Goal: Check status: Check status

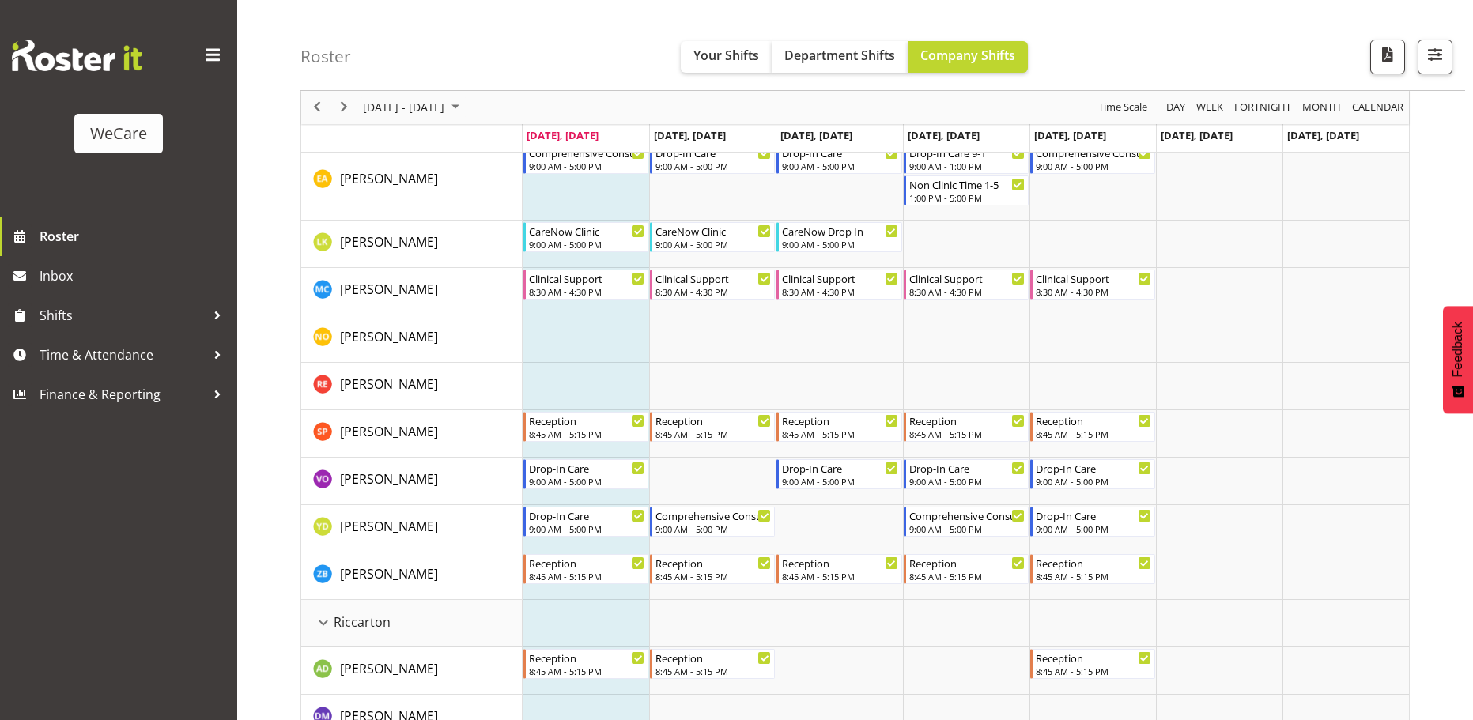
scroll to position [3162, 0]
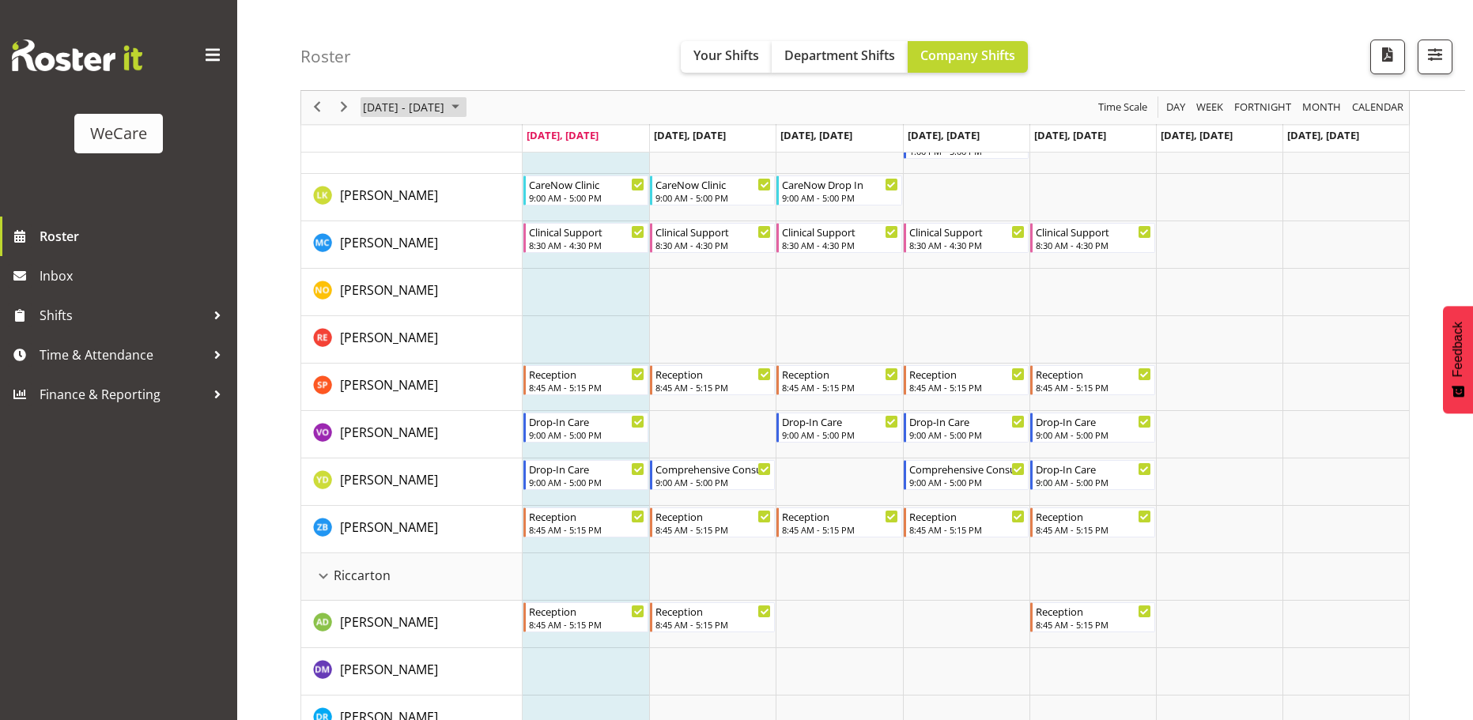
click at [425, 108] on span "[DATE] - [DATE]" at bounding box center [403, 108] width 85 height 20
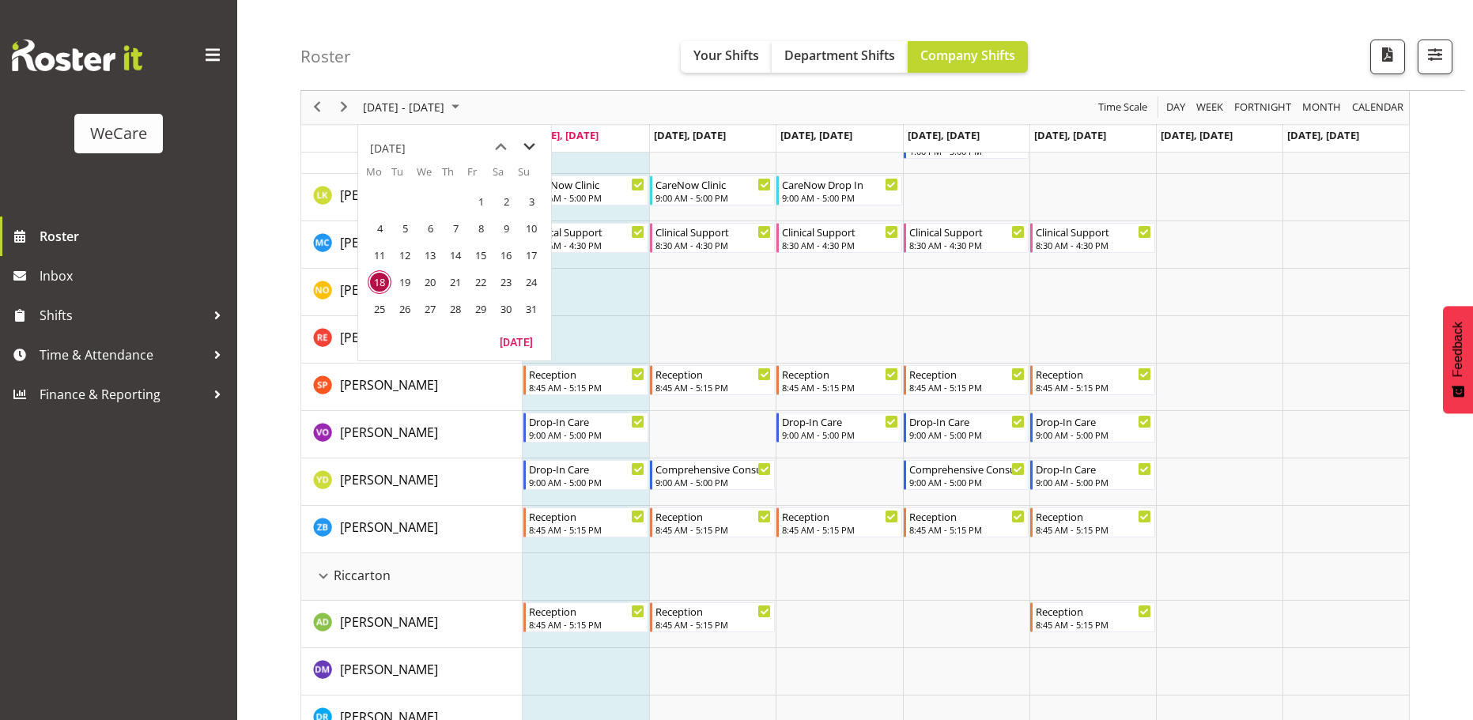
click at [529, 146] on span "next month" at bounding box center [529, 147] width 28 height 28
click at [412, 228] on span "9" at bounding box center [405, 229] width 24 height 24
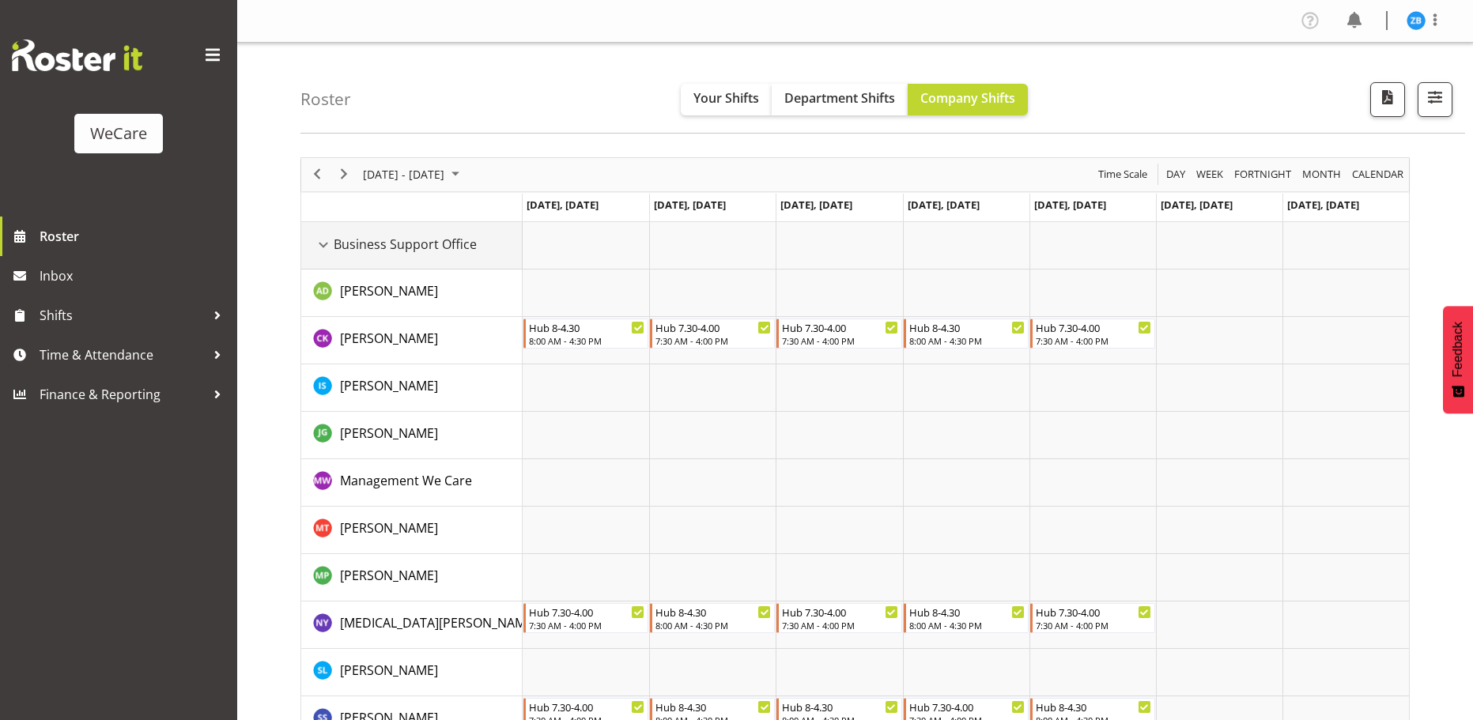
click at [317, 243] on div "Business Support Office resource" at bounding box center [323, 245] width 21 height 21
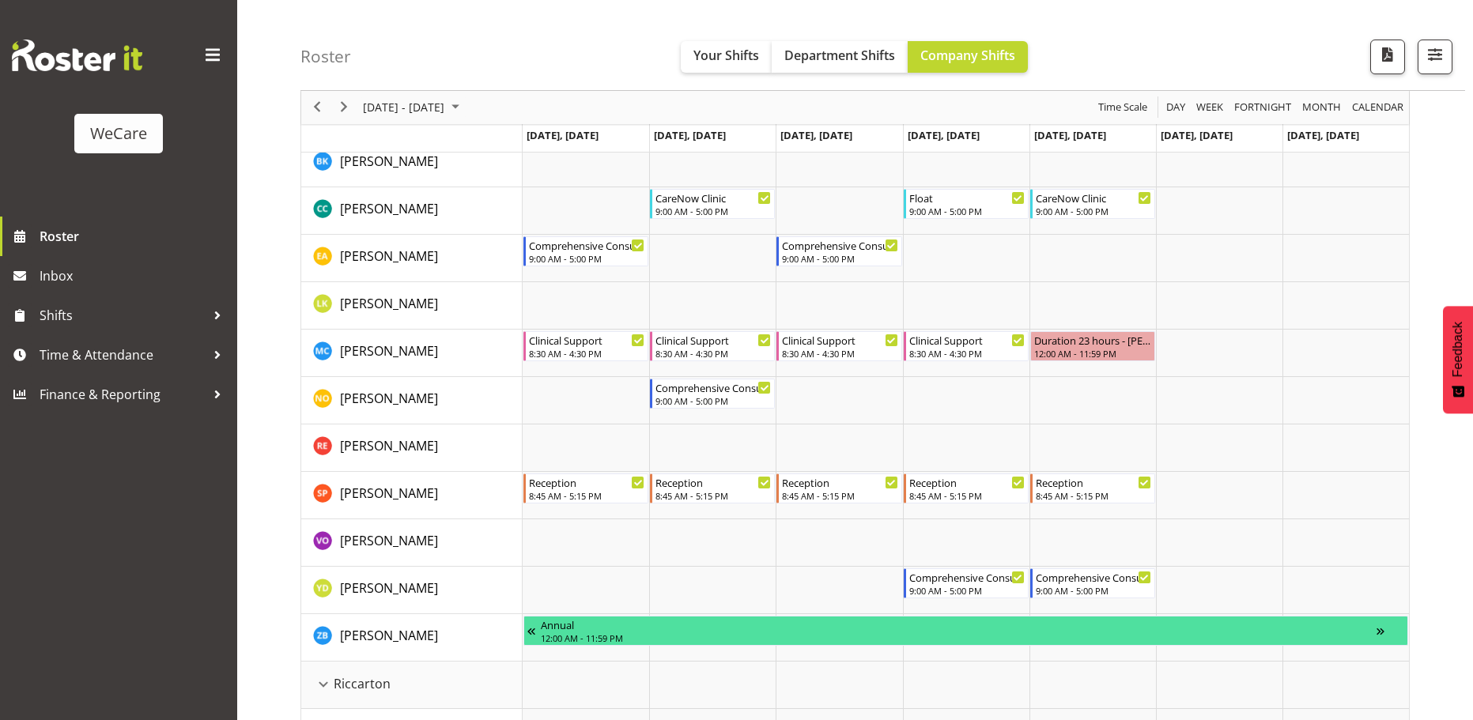
scroll to position [2530, 0]
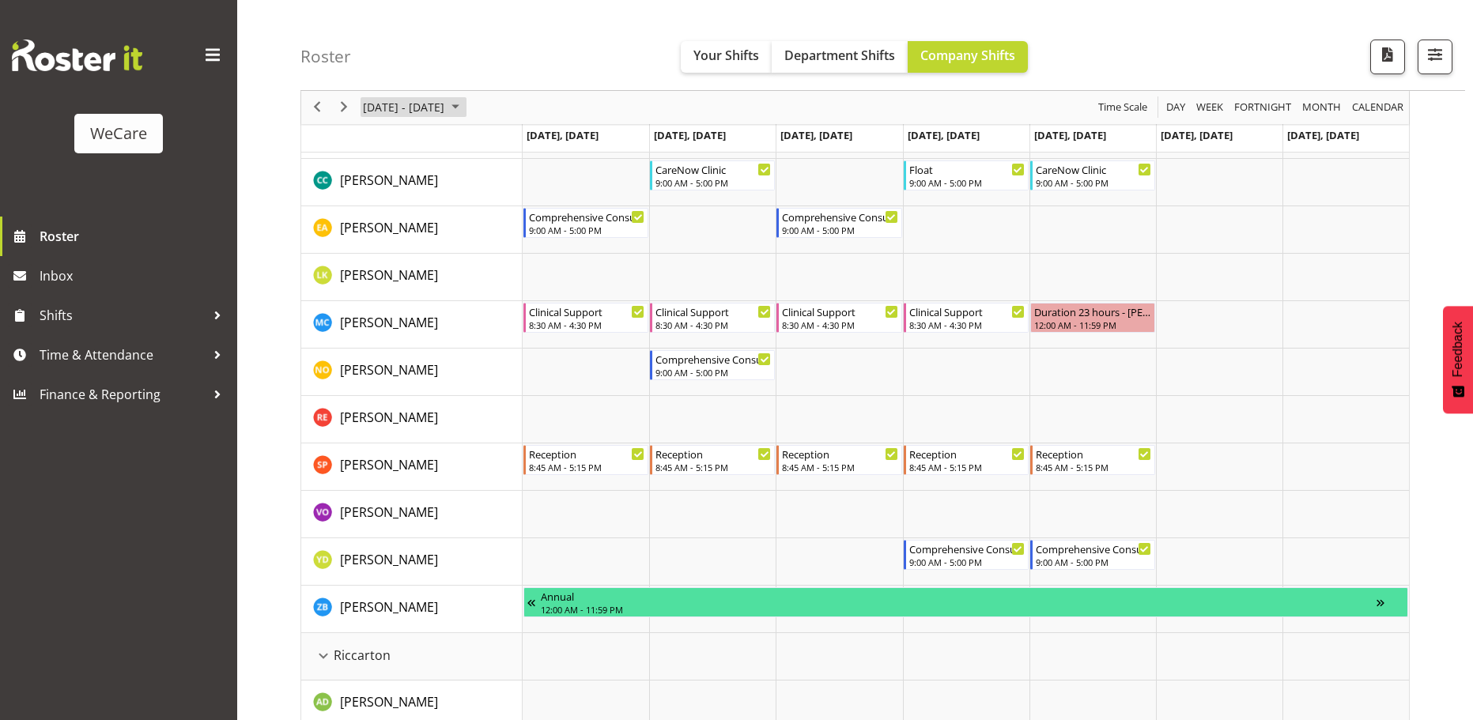
click at [436, 108] on span "[DATE] - [DATE]" at bounding box center [403, 108] width 85 height 20
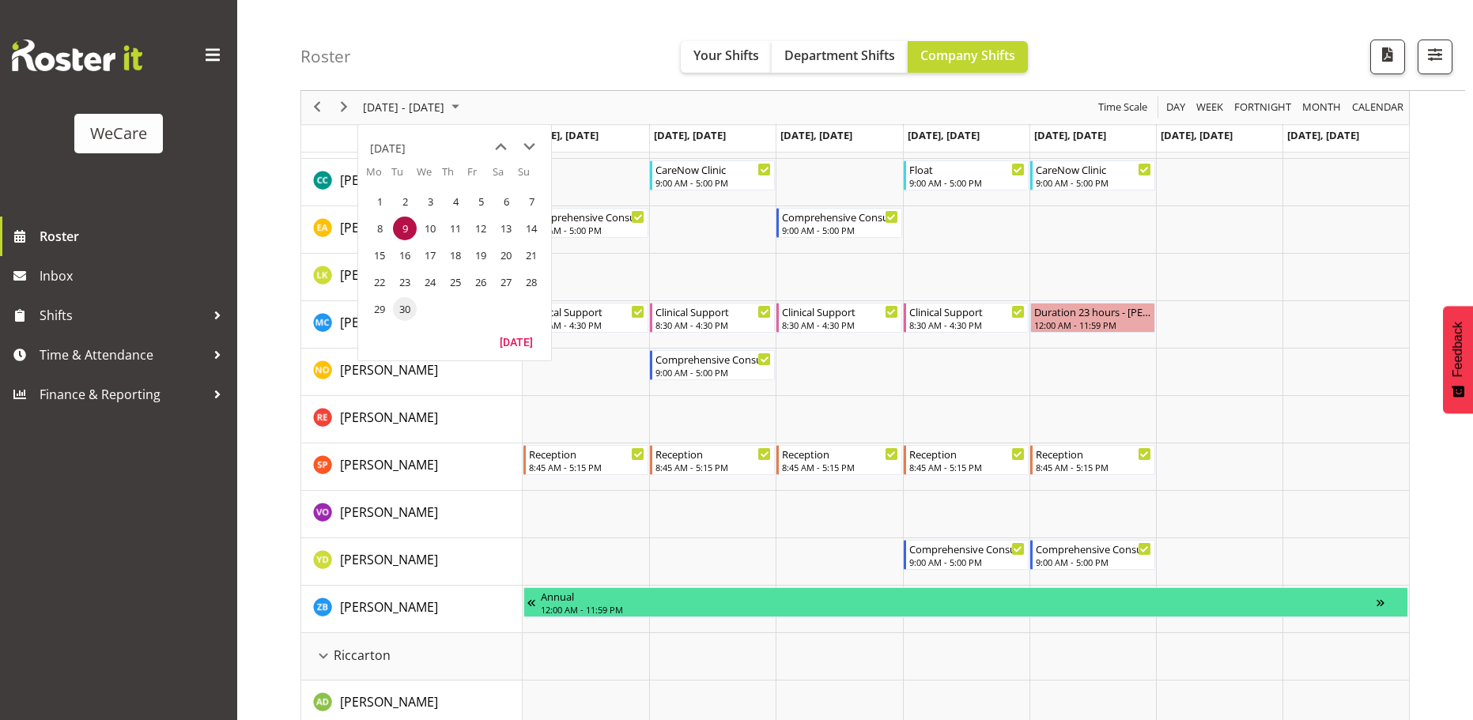
click at [405, 309] on span "30" at bounding box center [405, 309] width 24 height 24
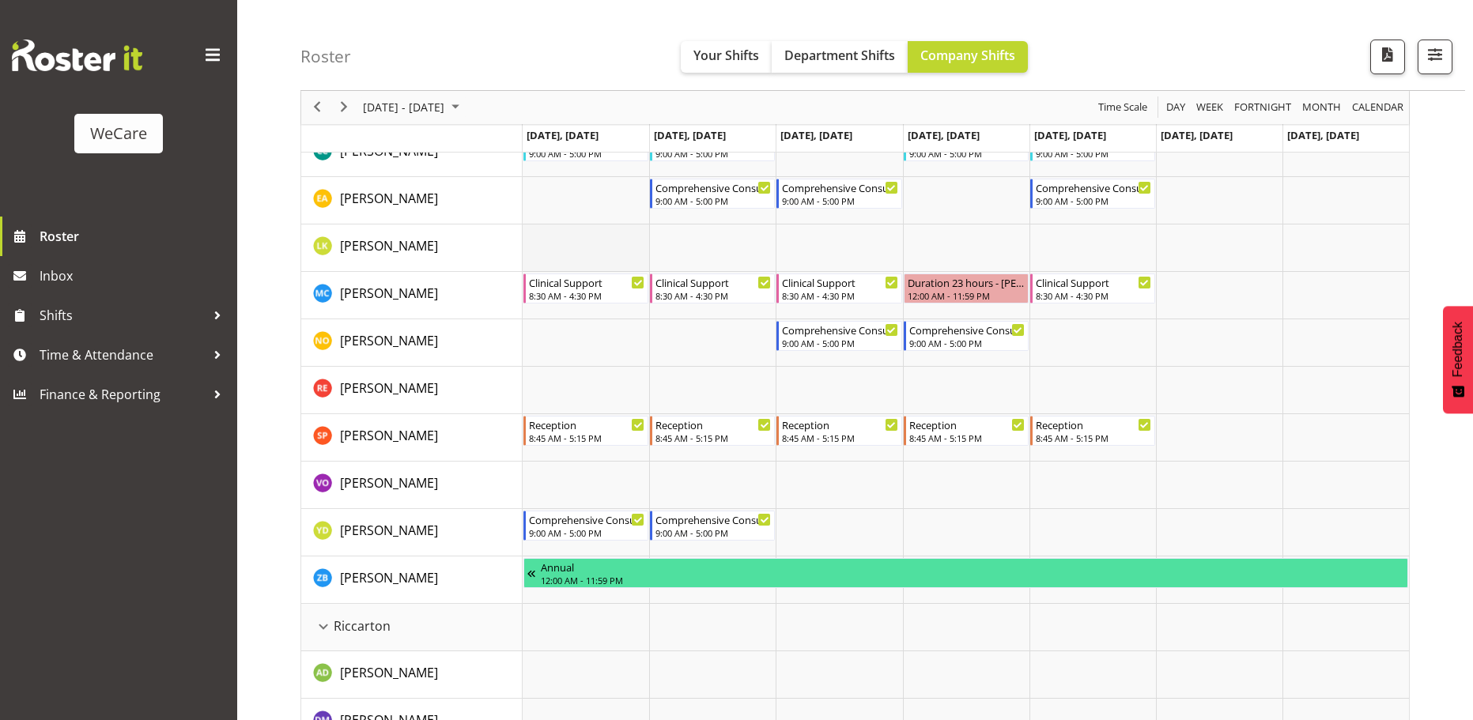
scroll to position [3083, 0]
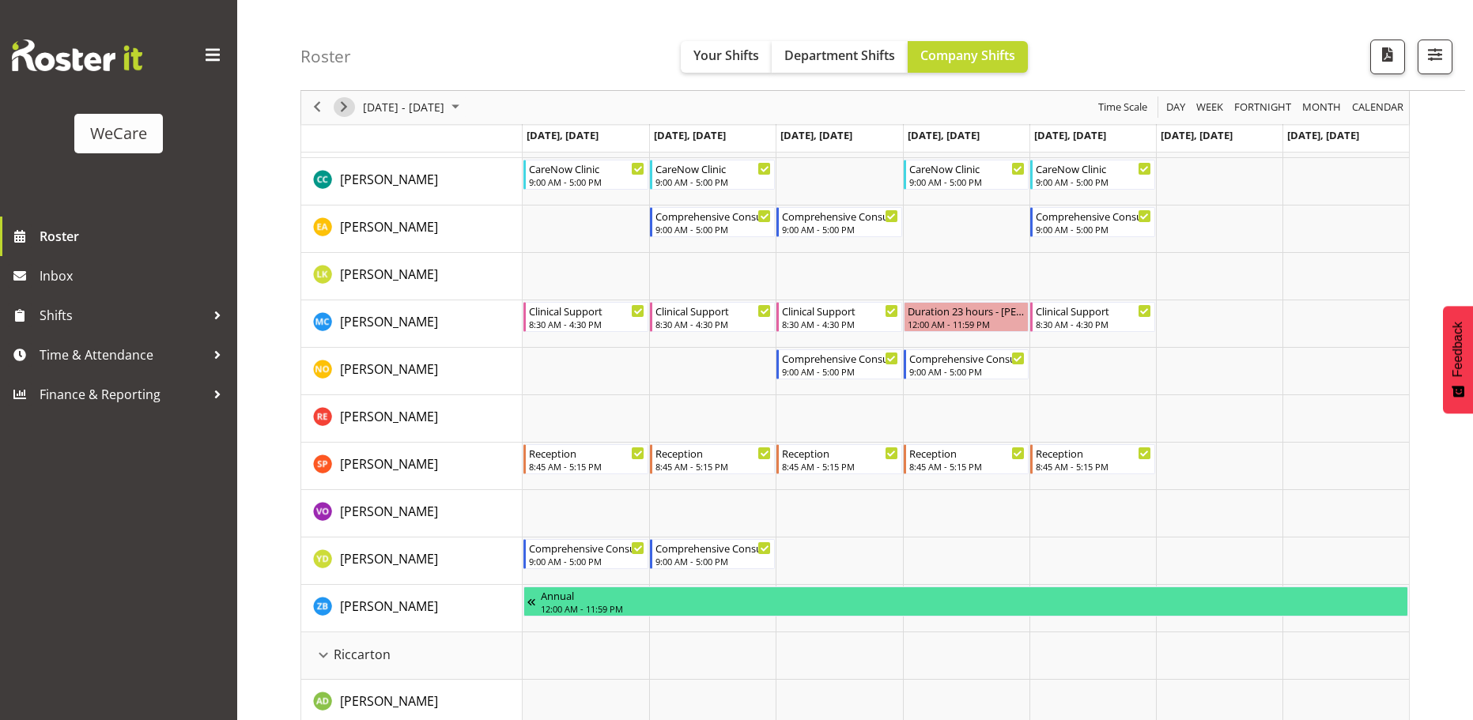
click at [352, 115] on div "next period" at bounding box center [343, 107] width 27 height 33
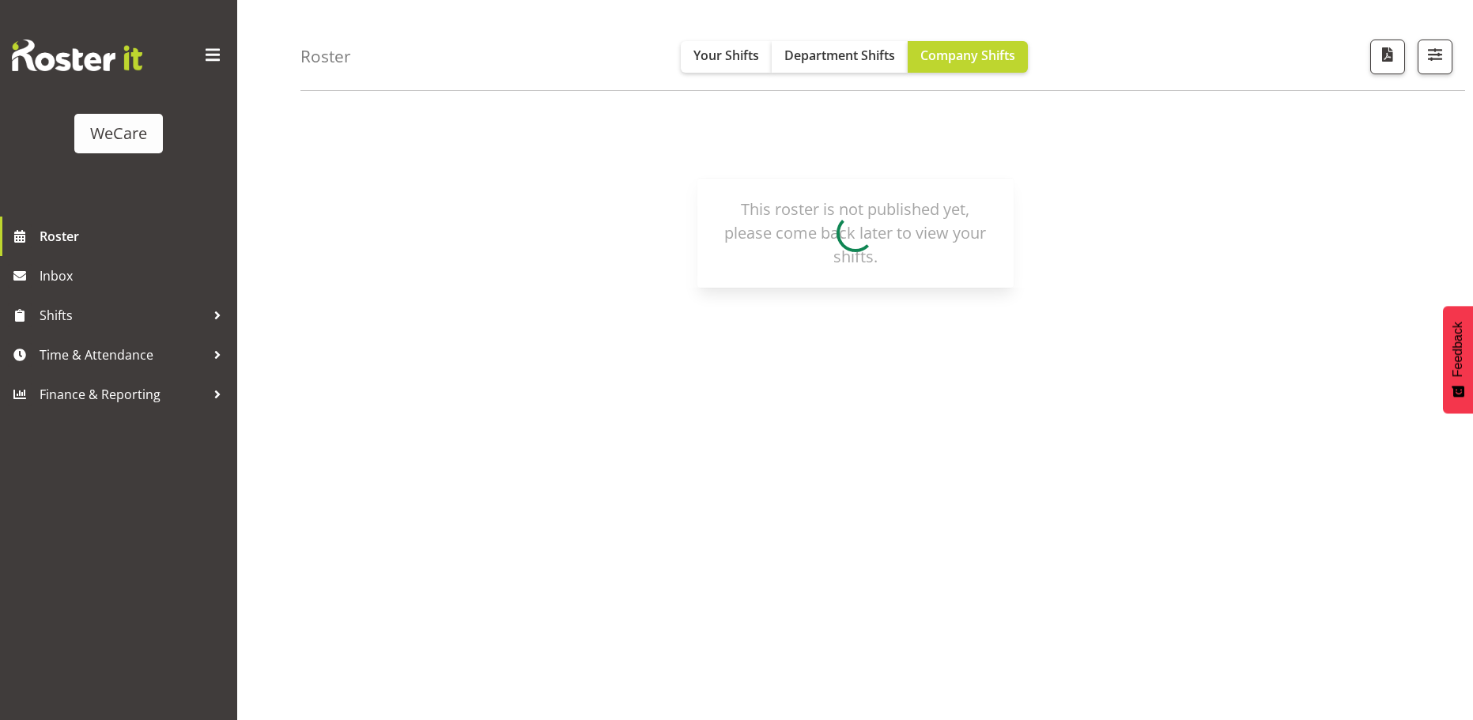
scroll to position [58, 0]
click at [1389, 56] on span "button" at bounding box center [1387, 54] width 21 height 21
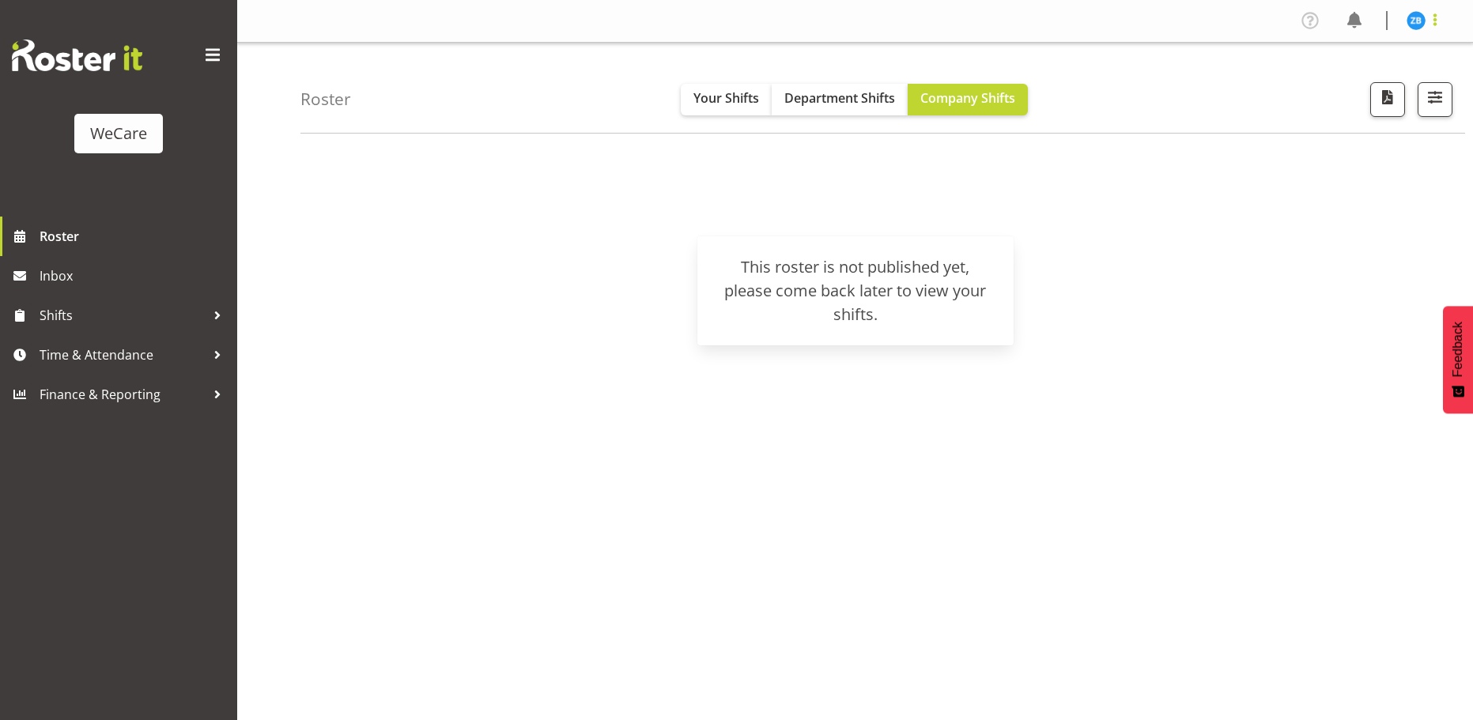
click at [1443, 19] on span at bounding box center [1434, 19] width 19 height 19
click at [1381, 74] on link "Log Out" at bounding box center [1368, 83] width 152 height 28
